Goal: Find specific page/section: Find specific page/section

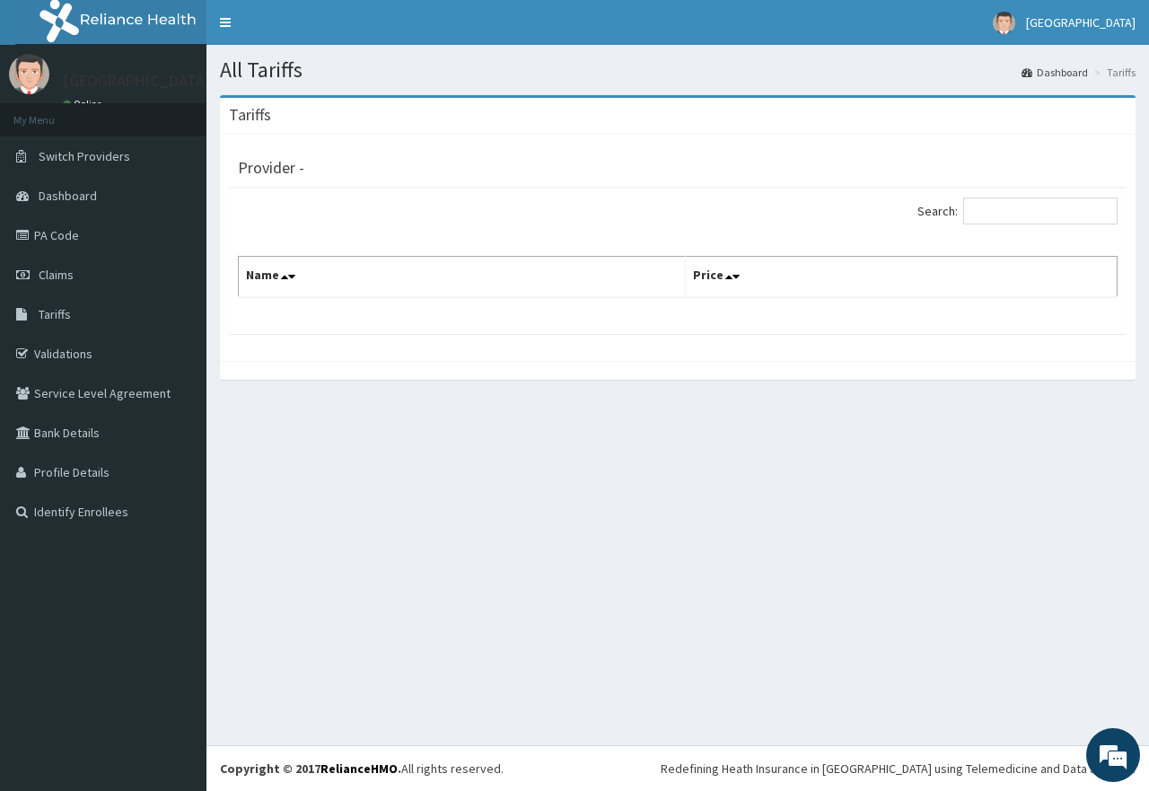
click at [444, 201] on div "Search:" at bounding box center [677, 213] width 907 height 31
click at [73, 316] on link "Tariffs" at bounding box center [103, 315] width 207 height 40
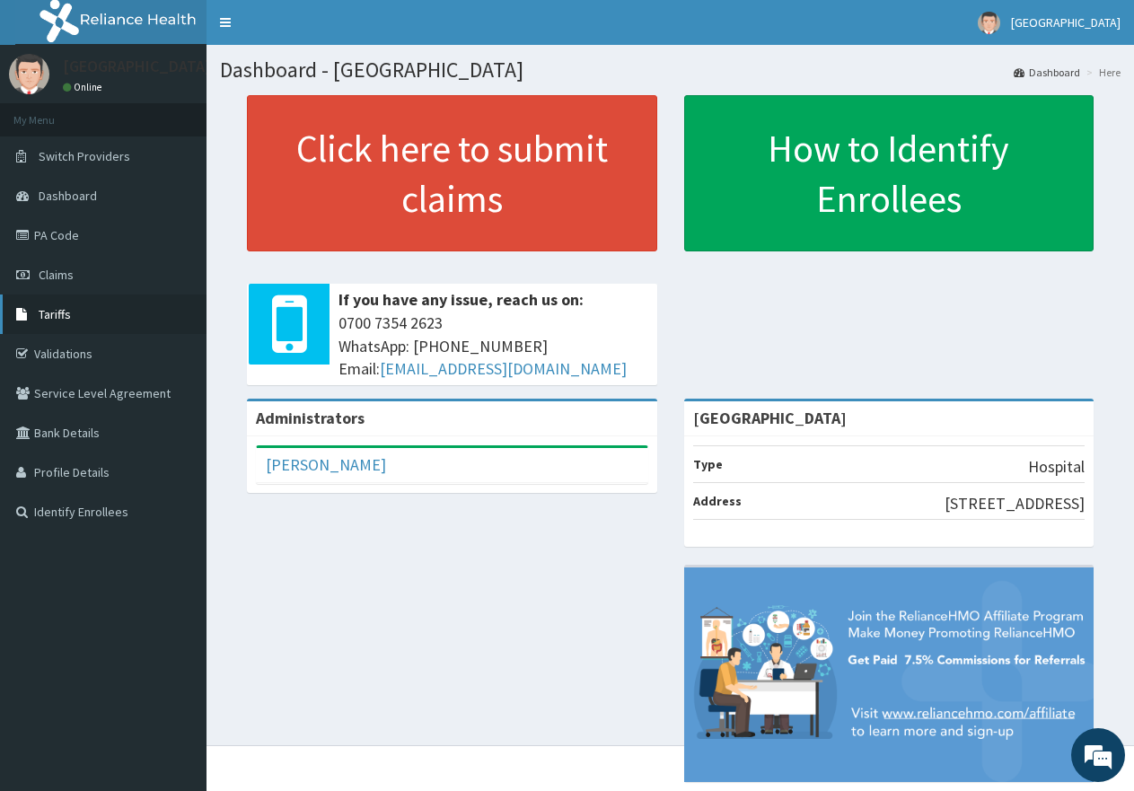
click at [81, 316] on link "Tariffs" at bounding box center [103, 315] width 207 height 40
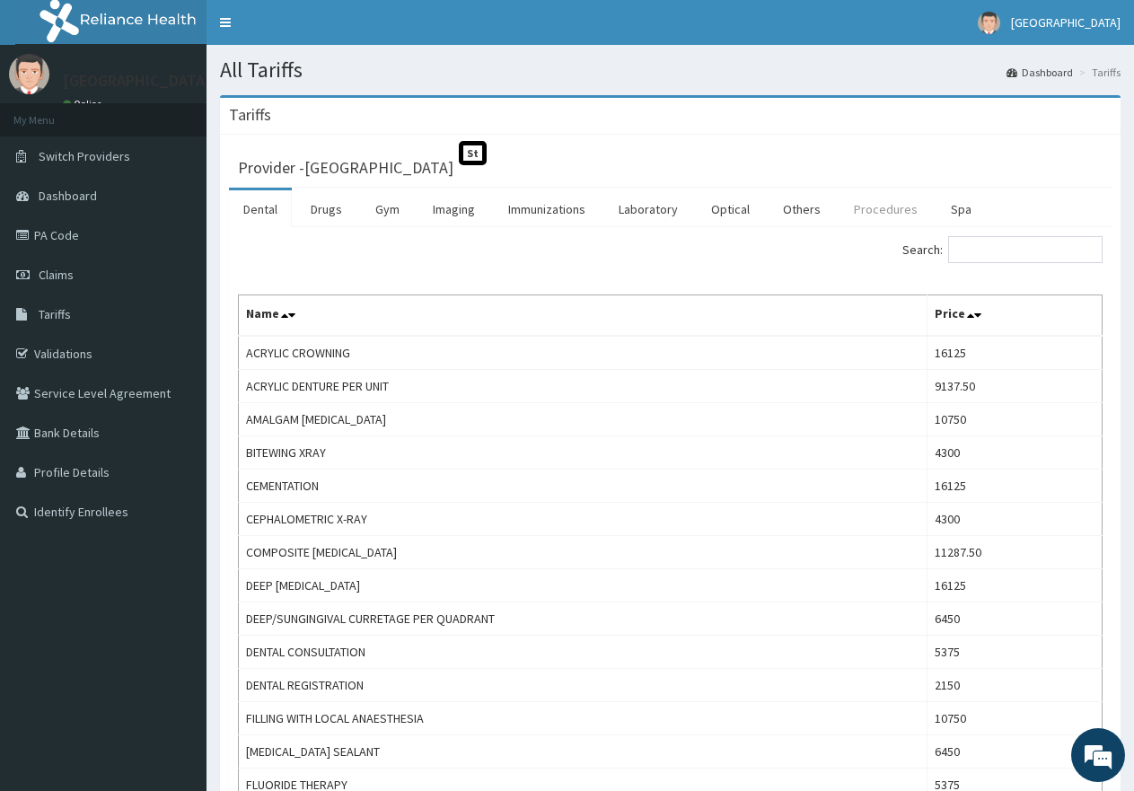
click at [885, 205] on link "Procedures" at bounding box center [886, 209] width 92 height 38
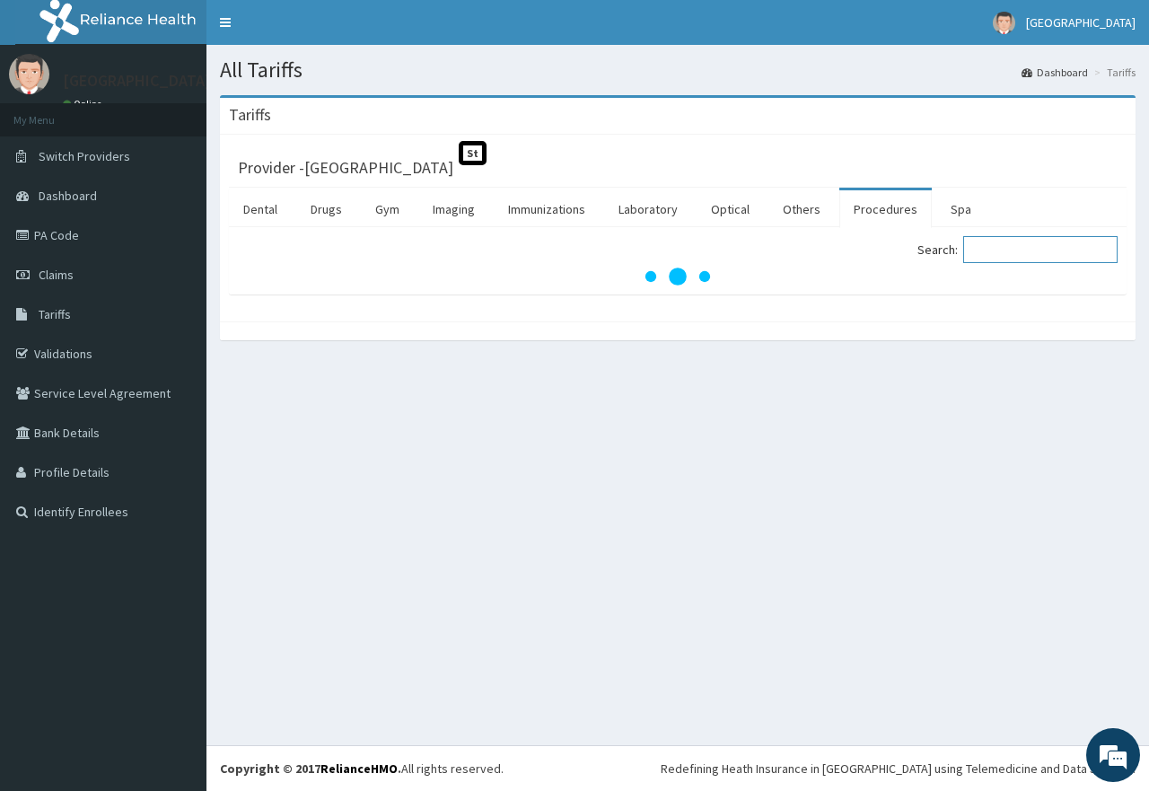
click at [1007, 242] on input "Search:" at bounding box center [1041, 249] width 154 height 27
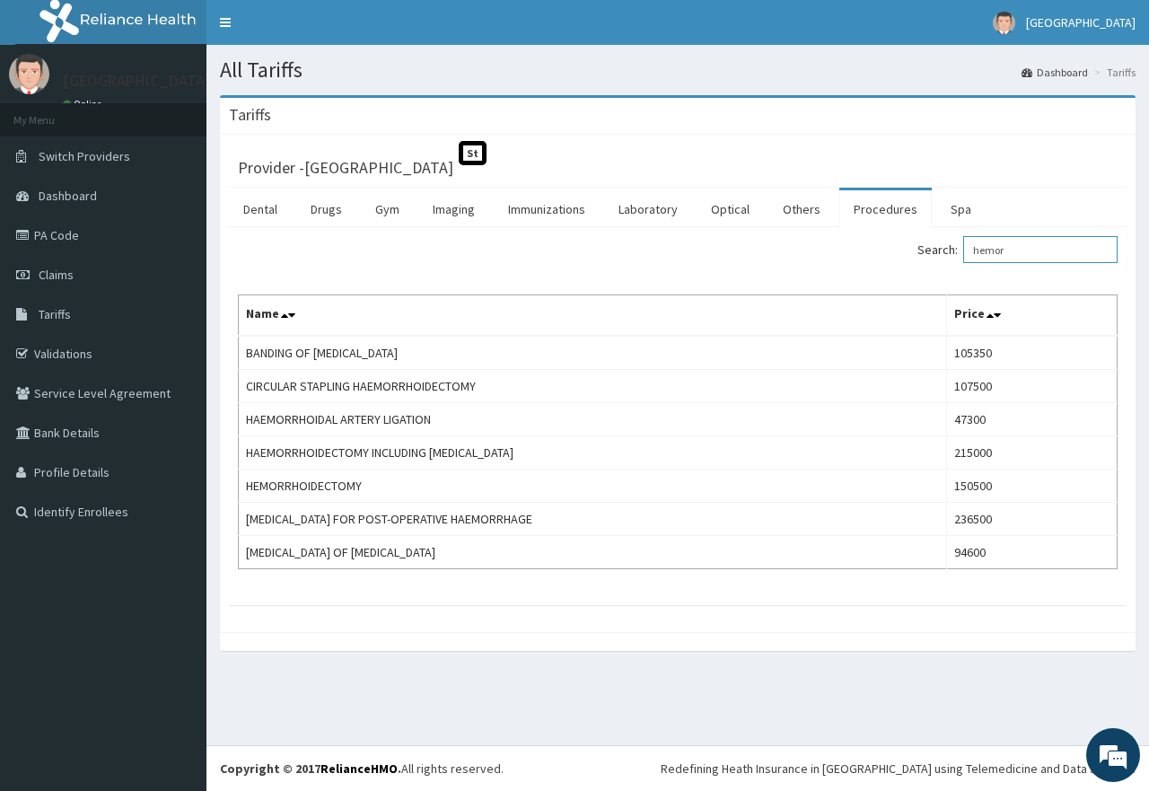
type input "hemor"
click at [74, 349] on link "Validations" at bounding box center [103, 354] width 207 height 40
